Goal: Task Accomplishment & Management: Manage account settings

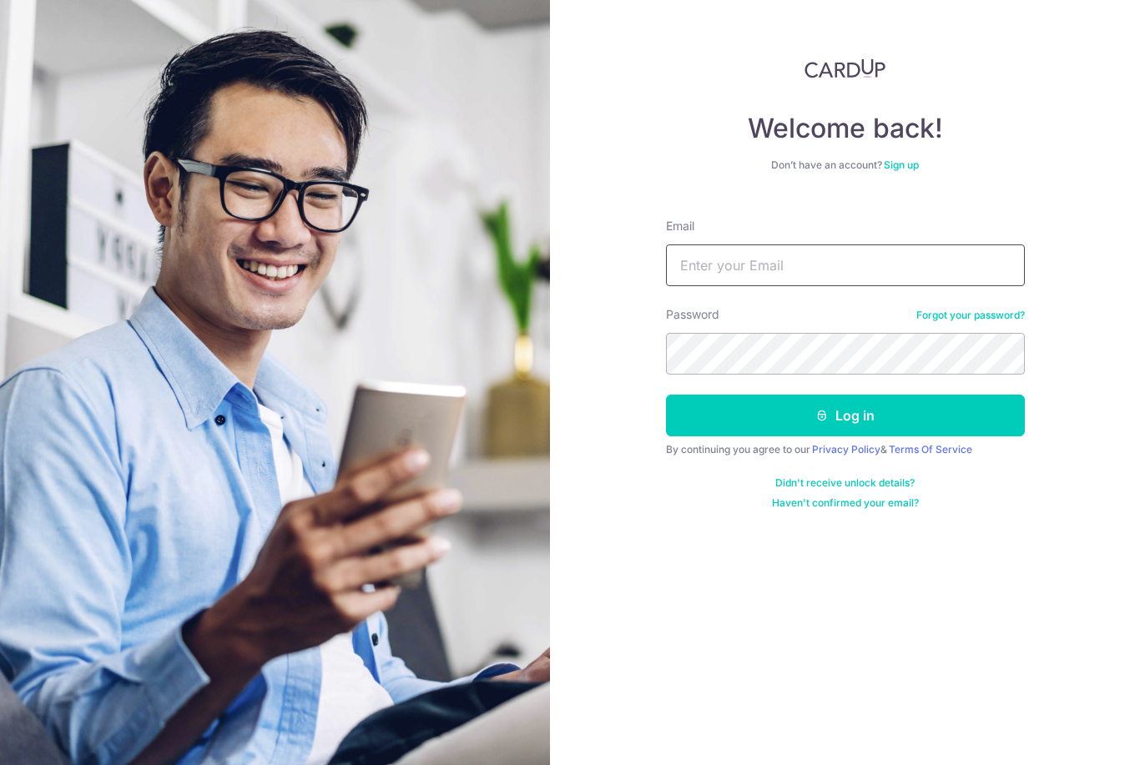
type input "[EMAIL_ADDRESS][DOMAIN_NAME]"
click at [845, 416] on button "Log in" at bounding box center [845, 416] width 359 height 42
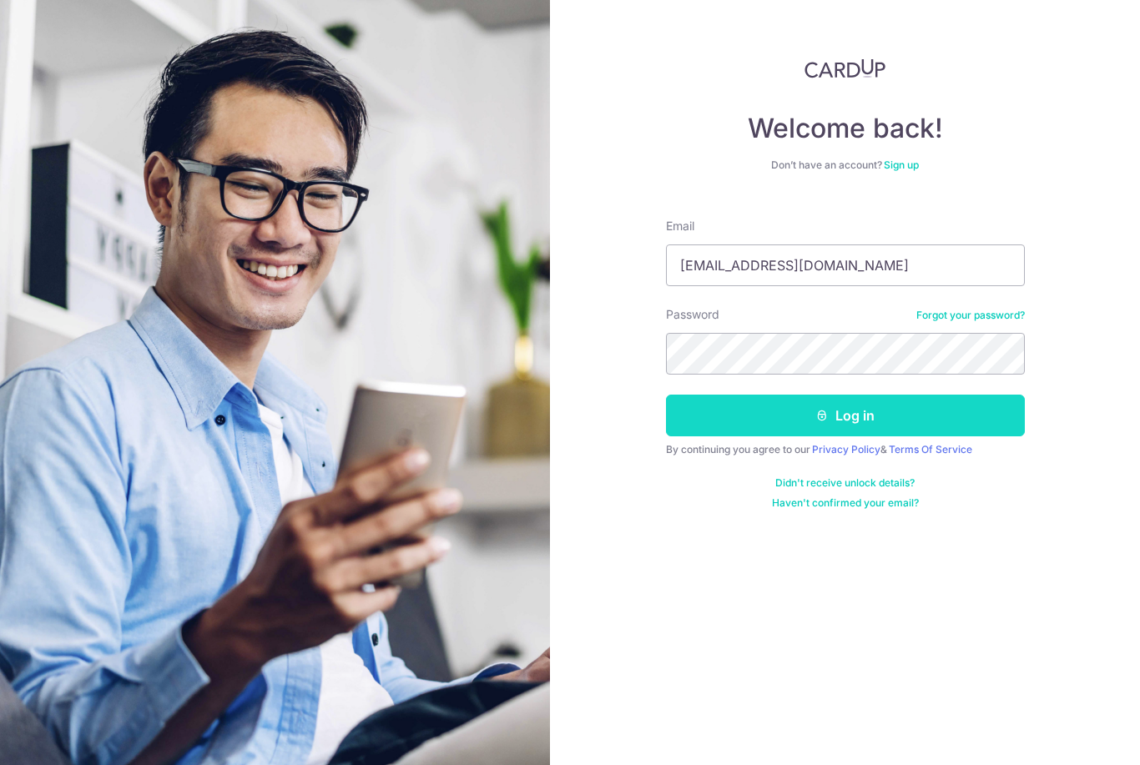
click at [882, 407] on button "Log in" at bounding box center [845, 416] width 359 height 42
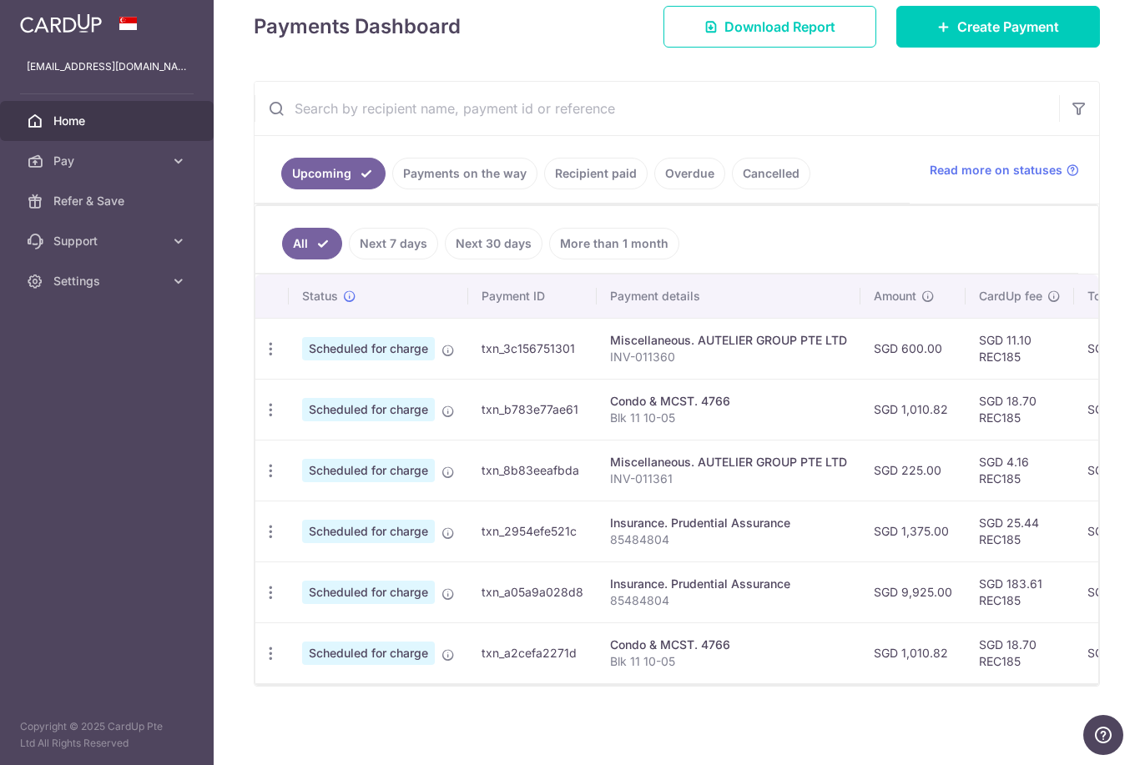
click at [597, 379] on td "Miscellaneous. AUTELIER GROUP PTE LTD INV-011360" at bounding box center [729, 348] width 264 height 61
click at [255, 426] on div "Update payment Cancel payment" at bounding box center [270, 410] width 31 height 31
click at [262, 419] on icon "button" at bounding box center [271, 411] width 18 height 18
click at [303, 466] on span "Update payment" at bounding box center [360, 456] width 114 height 20
radio input "true"
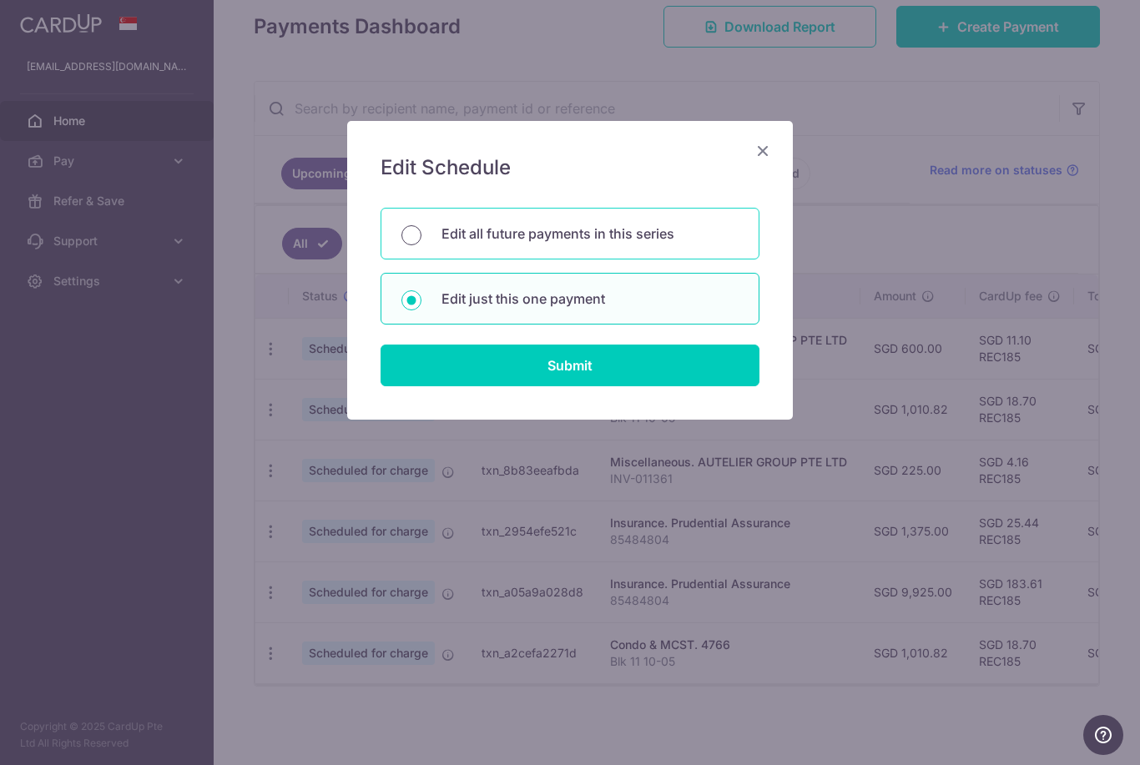
click at [407, 240] on input "Edit all future payments in this series" at bounding box center [412, 235] width 20 height 20
radio input "true"
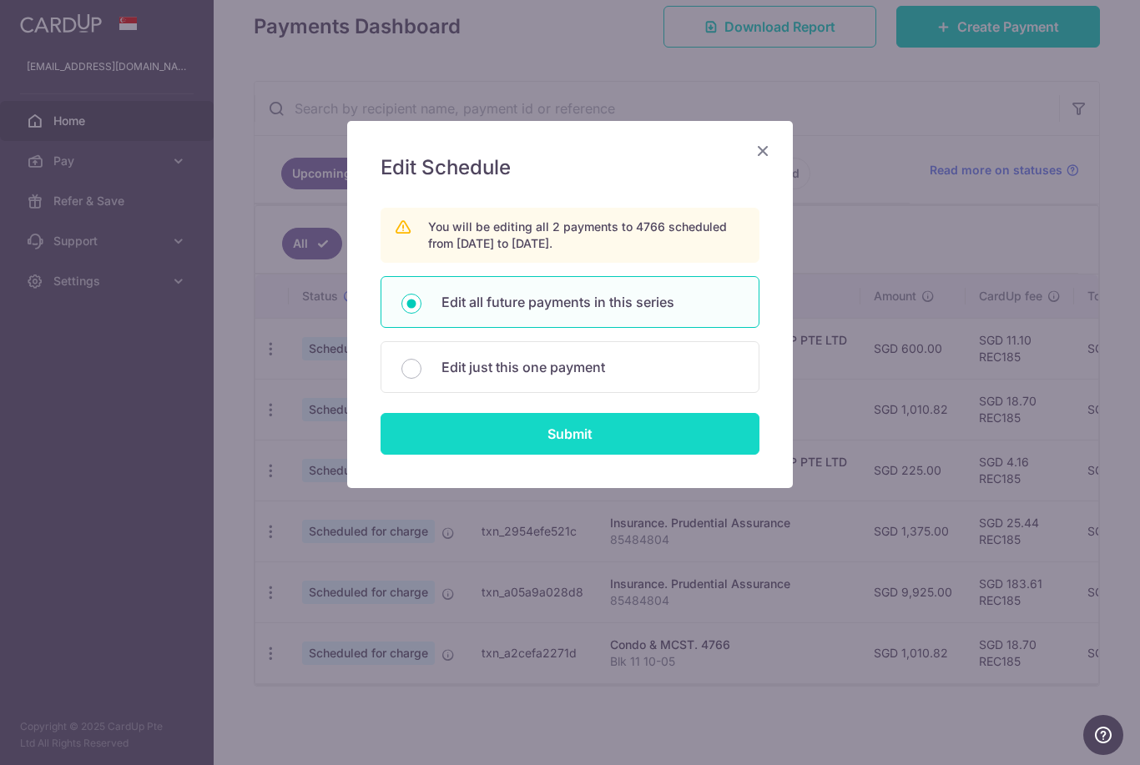
click at [568, 436] on input "Submit" at bounding box center [570, 434] width 379 height 42
radio input "true"
type input "1,010.82"
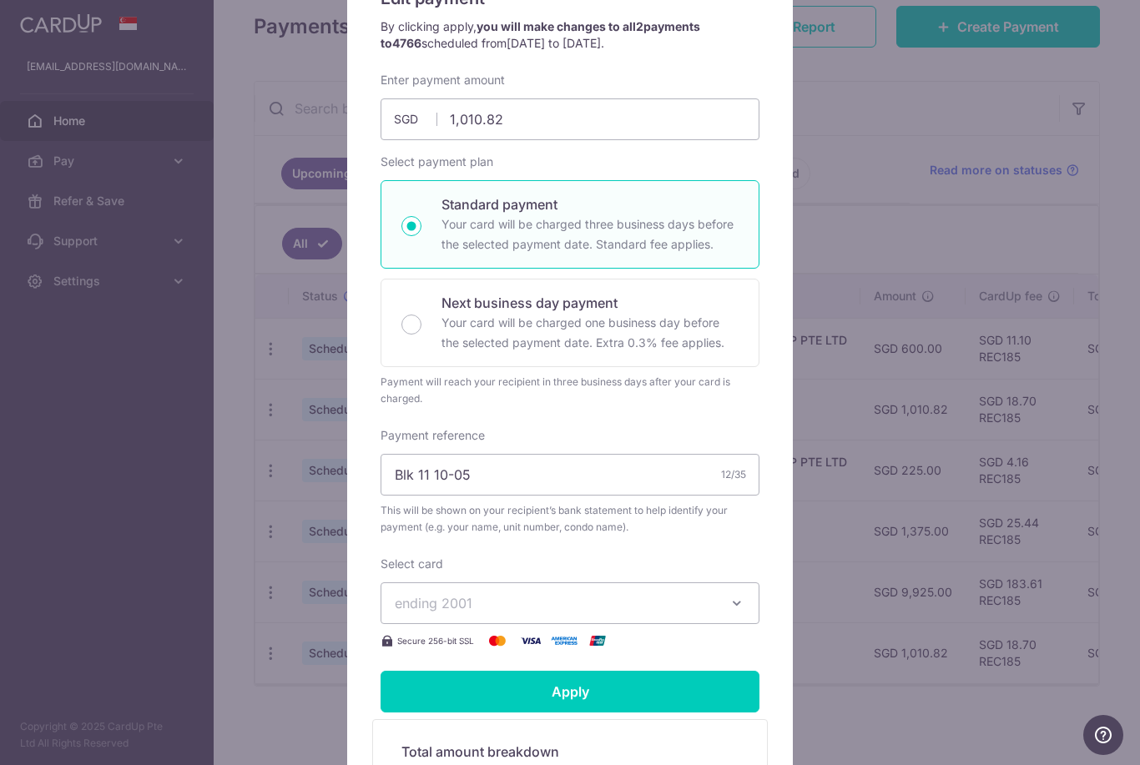
scroll to position [180, 0]
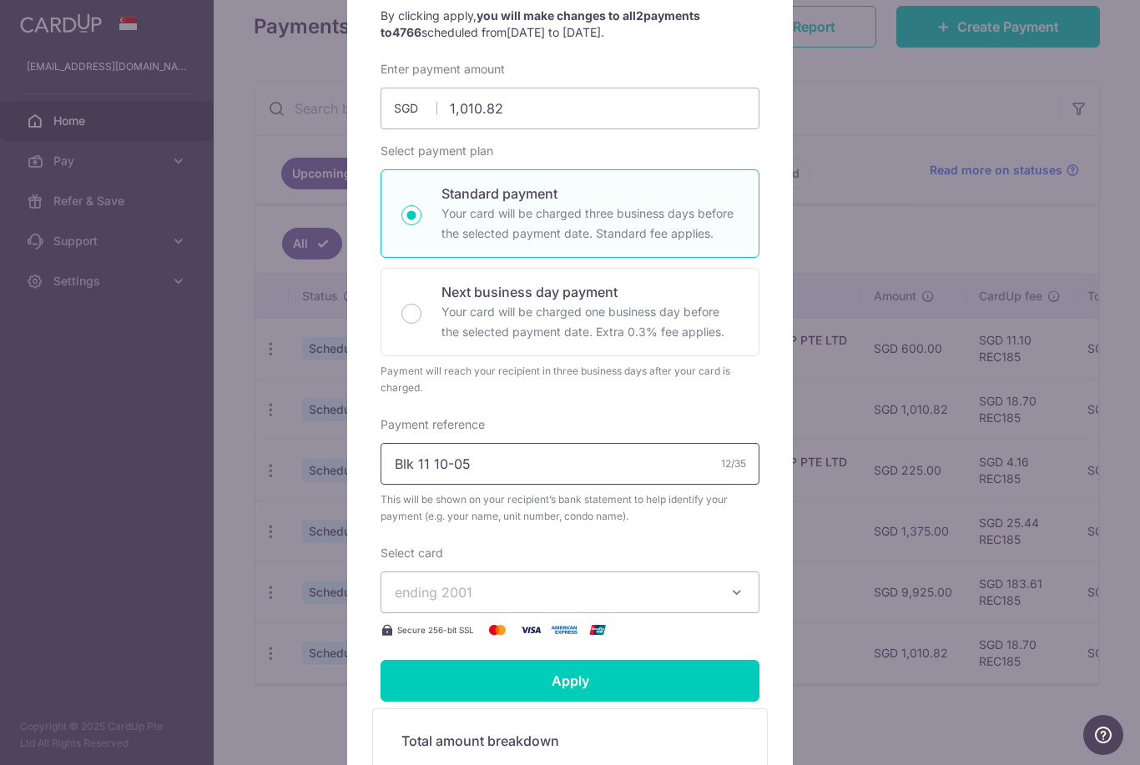
click at [504, 461] on input "Blk 11 10-05" at bounding box center [570, 464] width 379 height 42
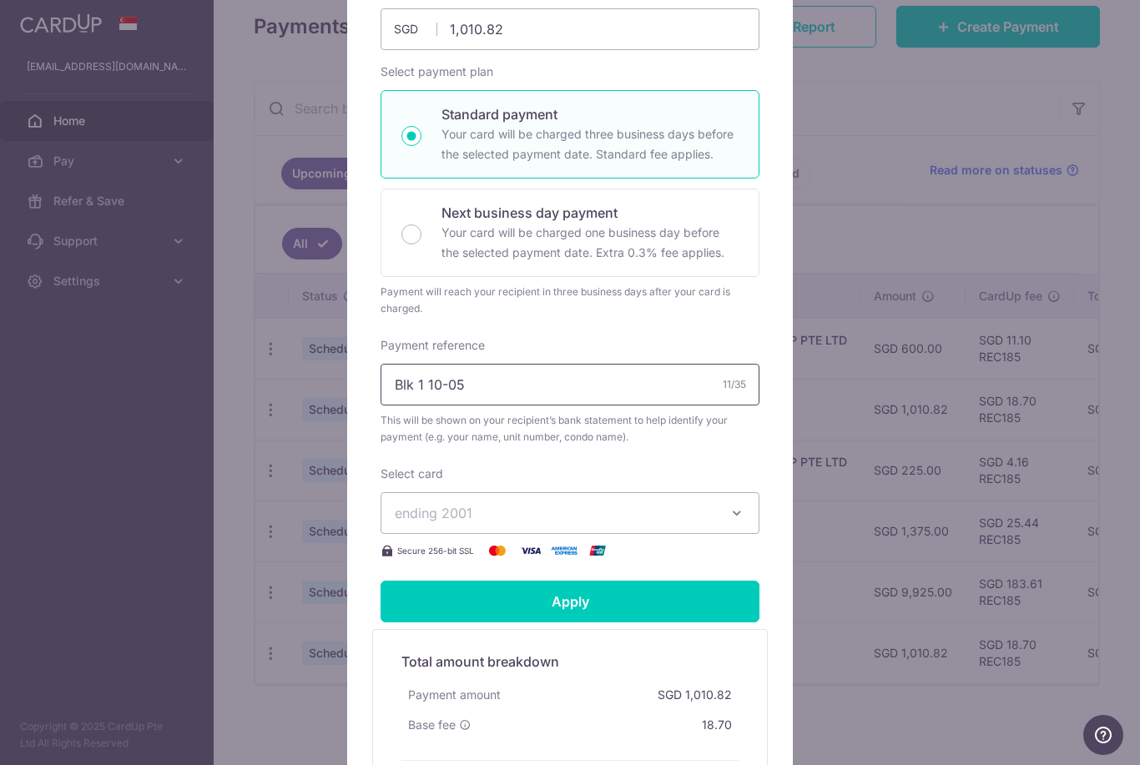
scroll to position [287, 0]
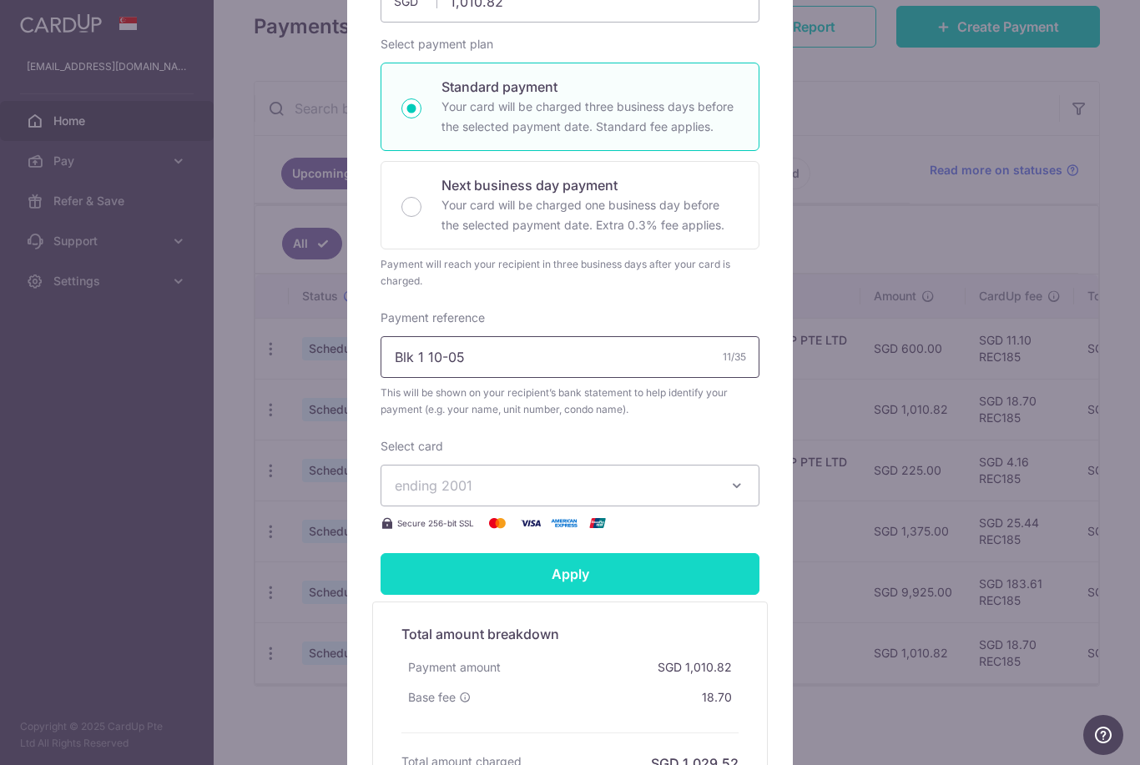
type input "Blk 1 10-05"
click at [628, 568] on input "Apply" at bounding box center [570, 574] width 379 height 42
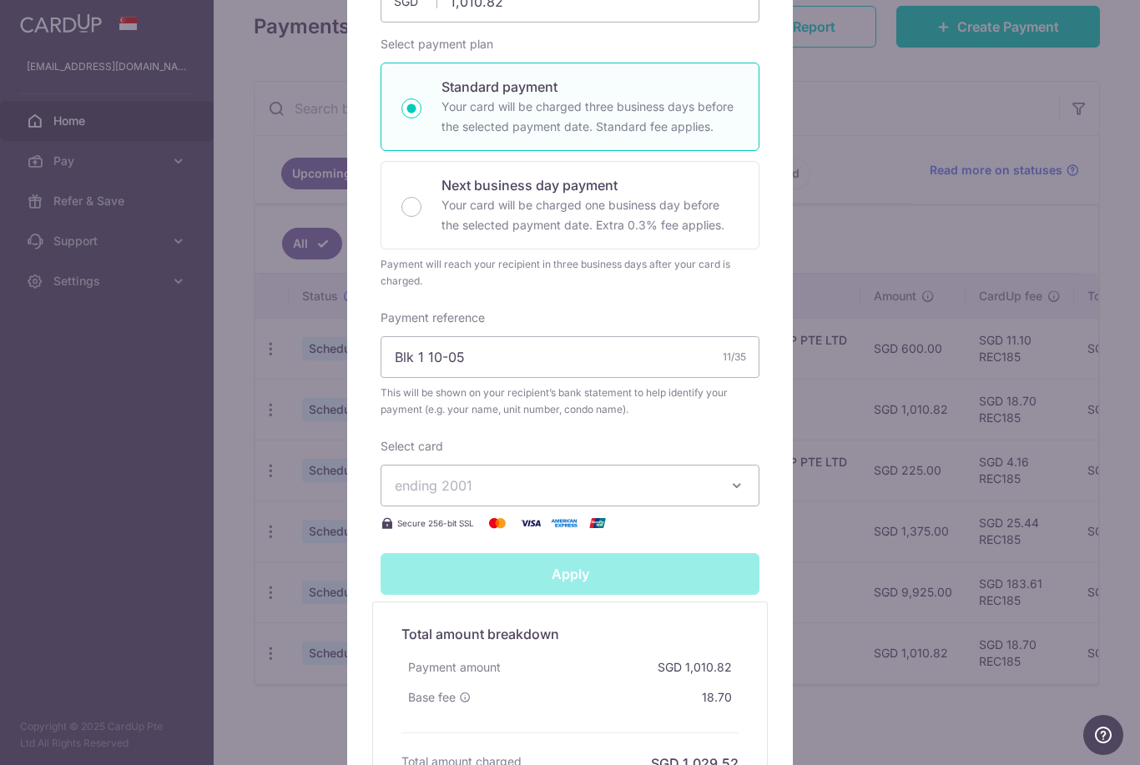
type input "Successfully Applied"
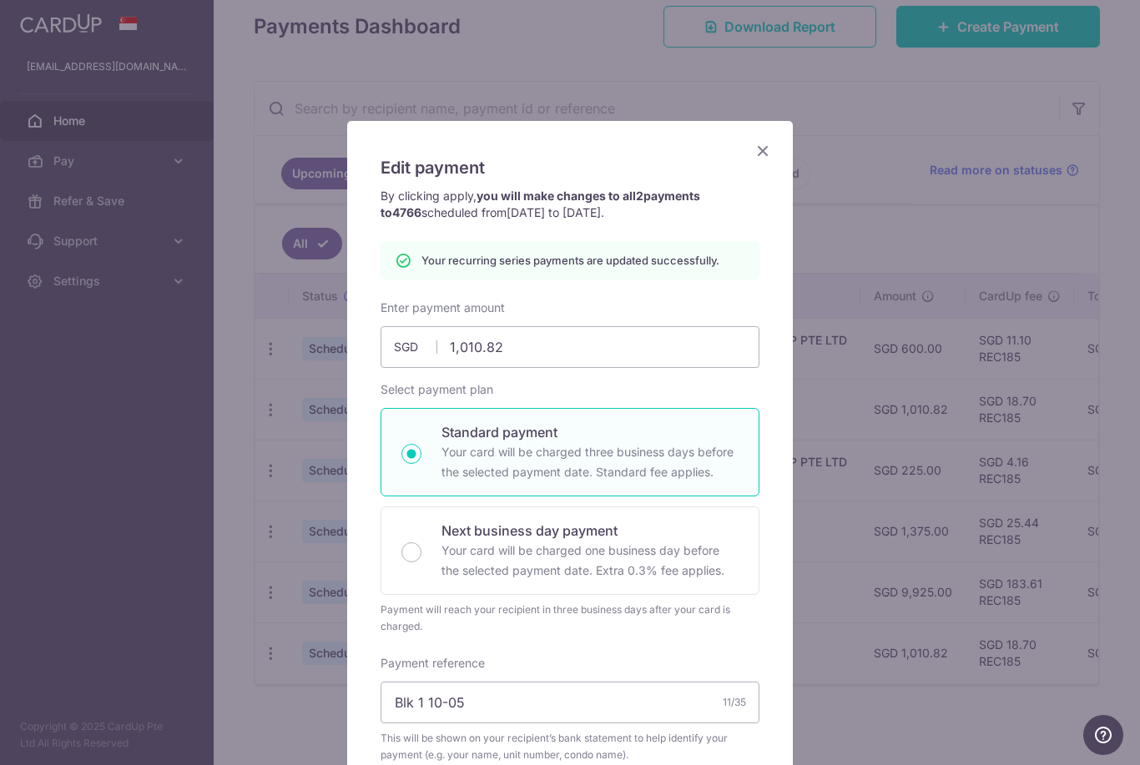
scroll to position [0, 0]
click at [767, 144] on icon "Close" at bounding box center [763, 150] width 20 height 21
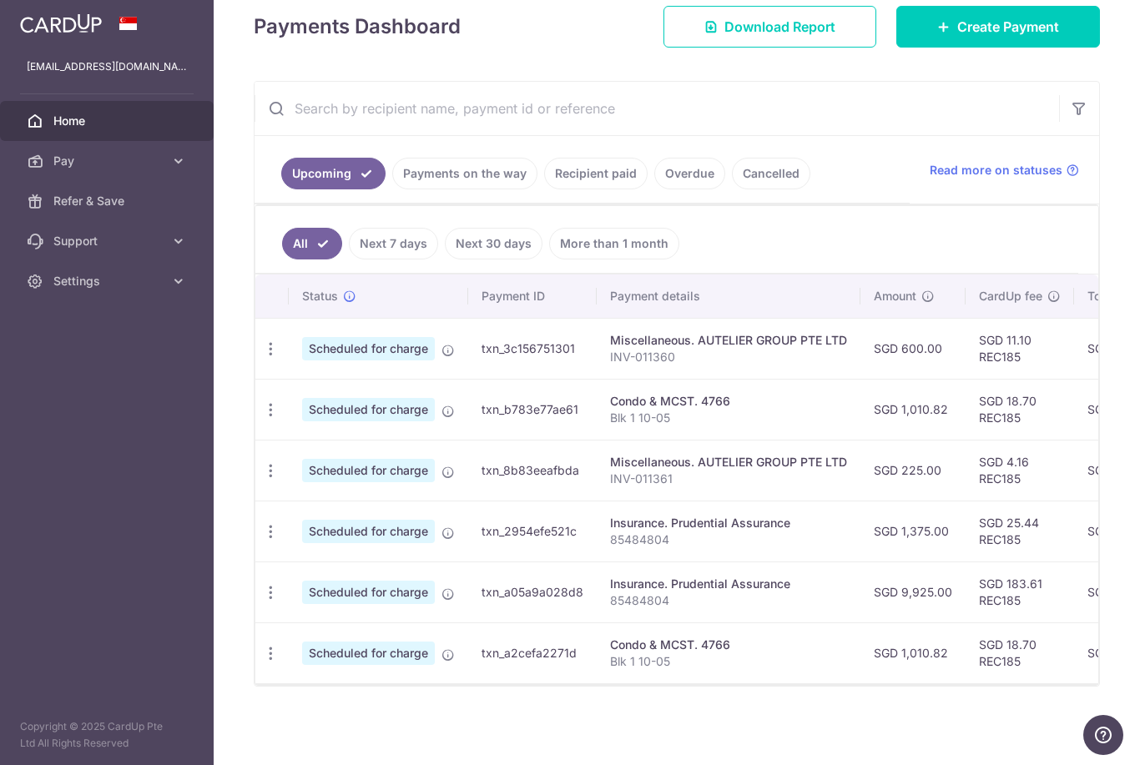
scroll to position [255, 0]
